Goal: Entertainment & Leisure: Browse casually

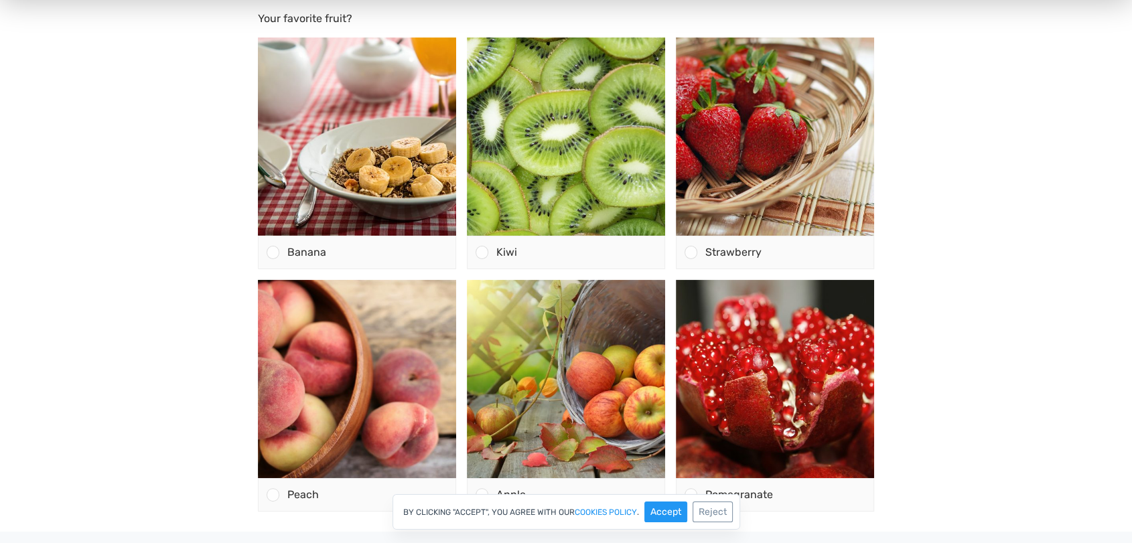
scroll to position [123, 0]
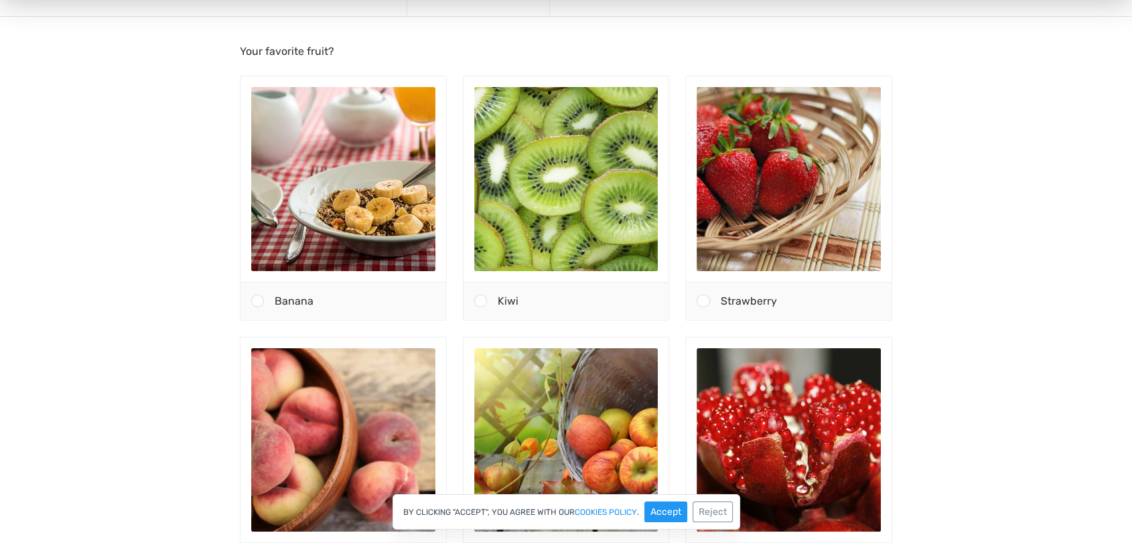
scroll to position [123, 0]
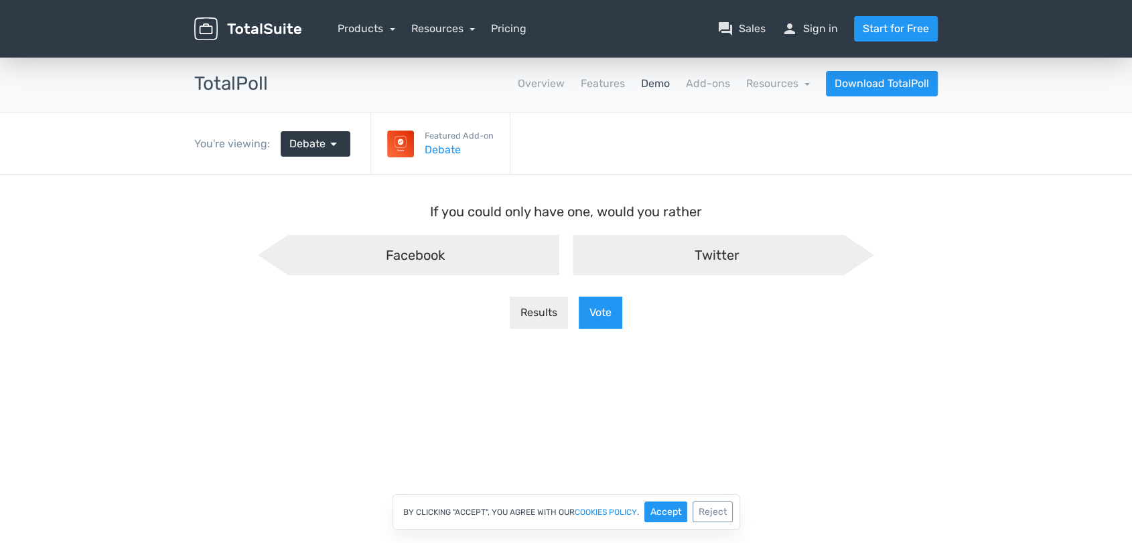
click at [702, 260] on span "Twitter" at bounding box center [716, 255] width 45 height 16
click at [571, 250] on input "Twitter" at bounding box center [566, 246] width 9 height 9
radio input "true"
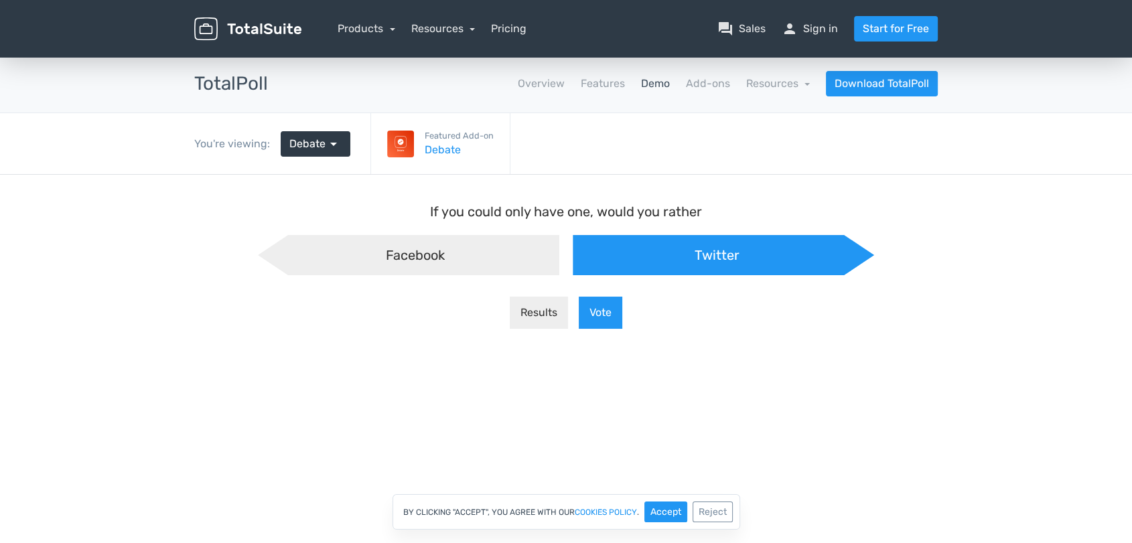
scroll to position [11, -6]
click at [660, 507] on button "Accept" at bounding box center [665, 512] width 43 height 21
drag, startPoint x: 596, startPoint y: 212, endPoint x: 707, endPoint y: 207, distance: 111.3
click at [707, 207] on p "If you could only have one, would you rather" at bounding box center [566, 212] width 616 height 20
click at [690, 210] on p "If you could only have one, would you rather" at bounding box center [566, 212] width 616 height 20
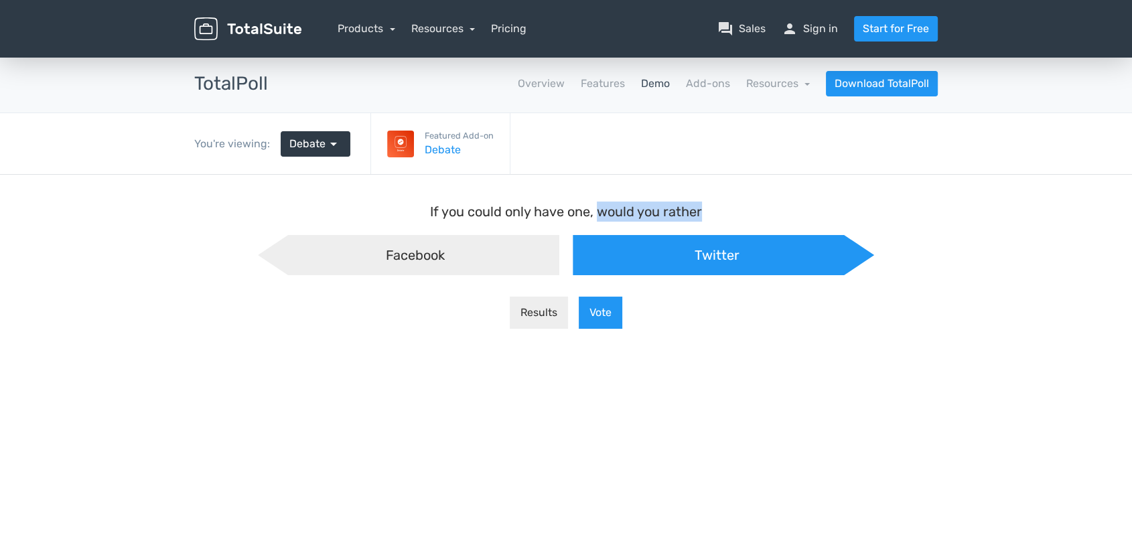
drag, startPoint x: 599, startPoint y: 209, endPoint x: 702, endPoint y: 202, distance: 102.7
click at [702, 202] on p "If you could only have one, would you rather" at bounding box center [566, 212] width 616 height 20
copy p "would you rather"
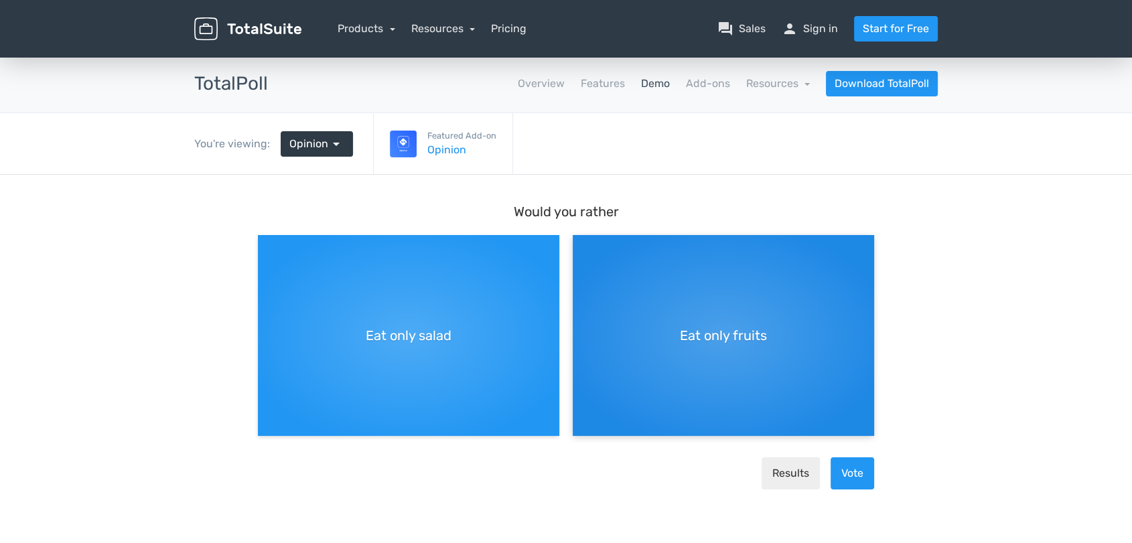
click at [692, 323] on div "Eat only fruits" at bounding box center [723, 335] width 301 height 201
click at [581, 250] on input "Eat only fruits" at bounding box center [577, 246] width 9 height 9
radio input "true"
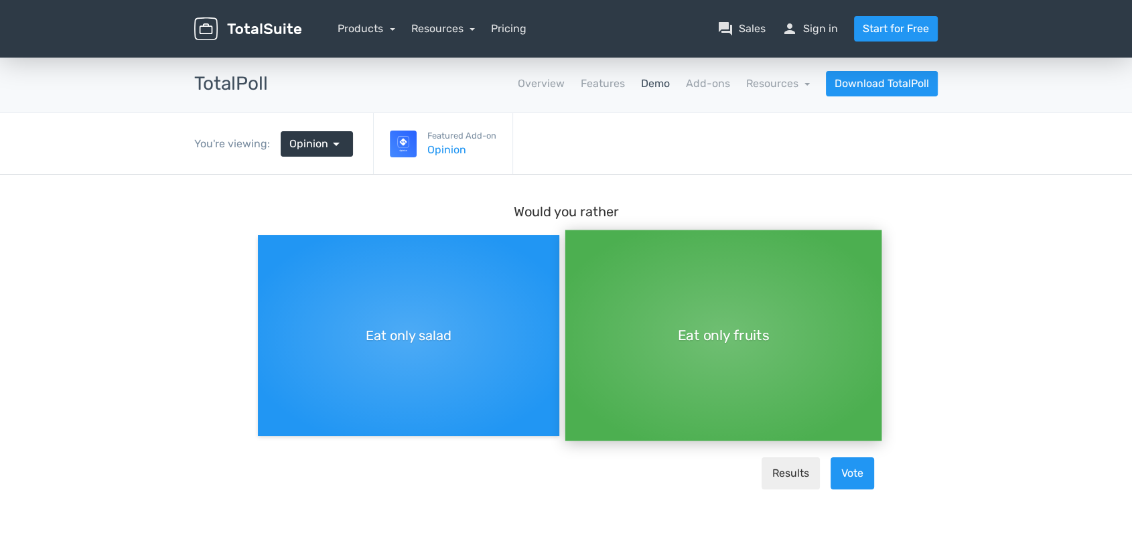
scroll to position [11, 0]
click at [856, 471] on button "Vote" at bounding box center [852, 473] width 44 height 32
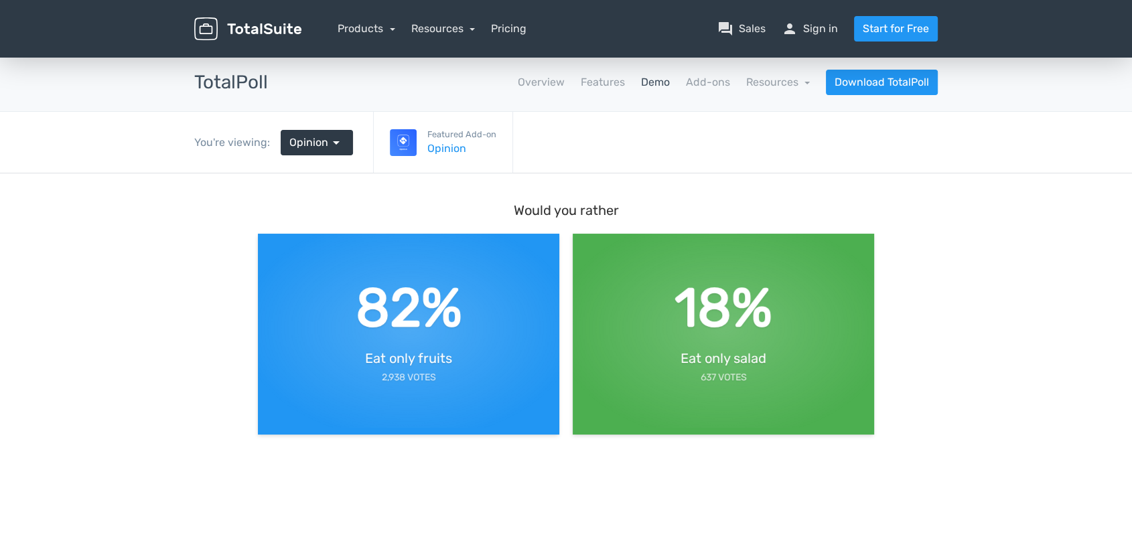
scroll to position [0, 0]
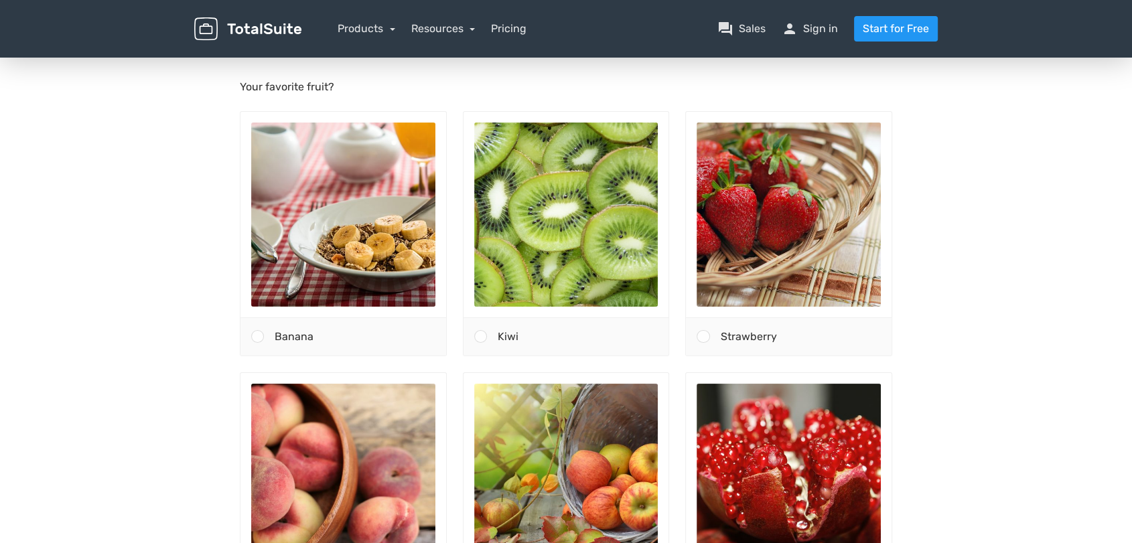
scroll to position [123, 0]
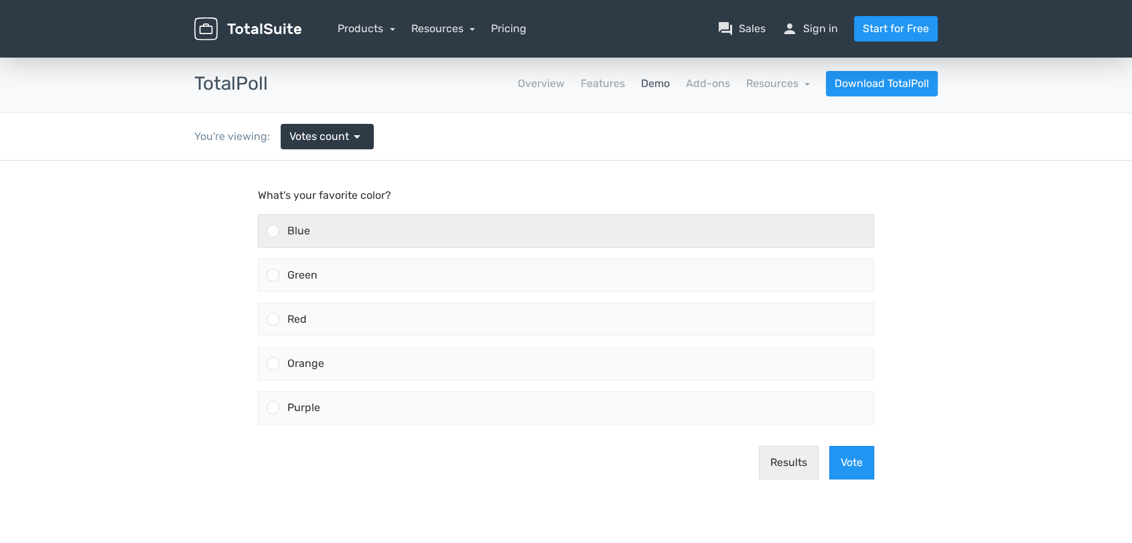
click at [334, 229] on div "Blue" at bounding box center [576, 231] width 594 height 32
click at [273, 231] on input "Blue" at bounding box center [273, 231] width 0 height 0
